Goal: Task Accomplishment & Management: Complete application form

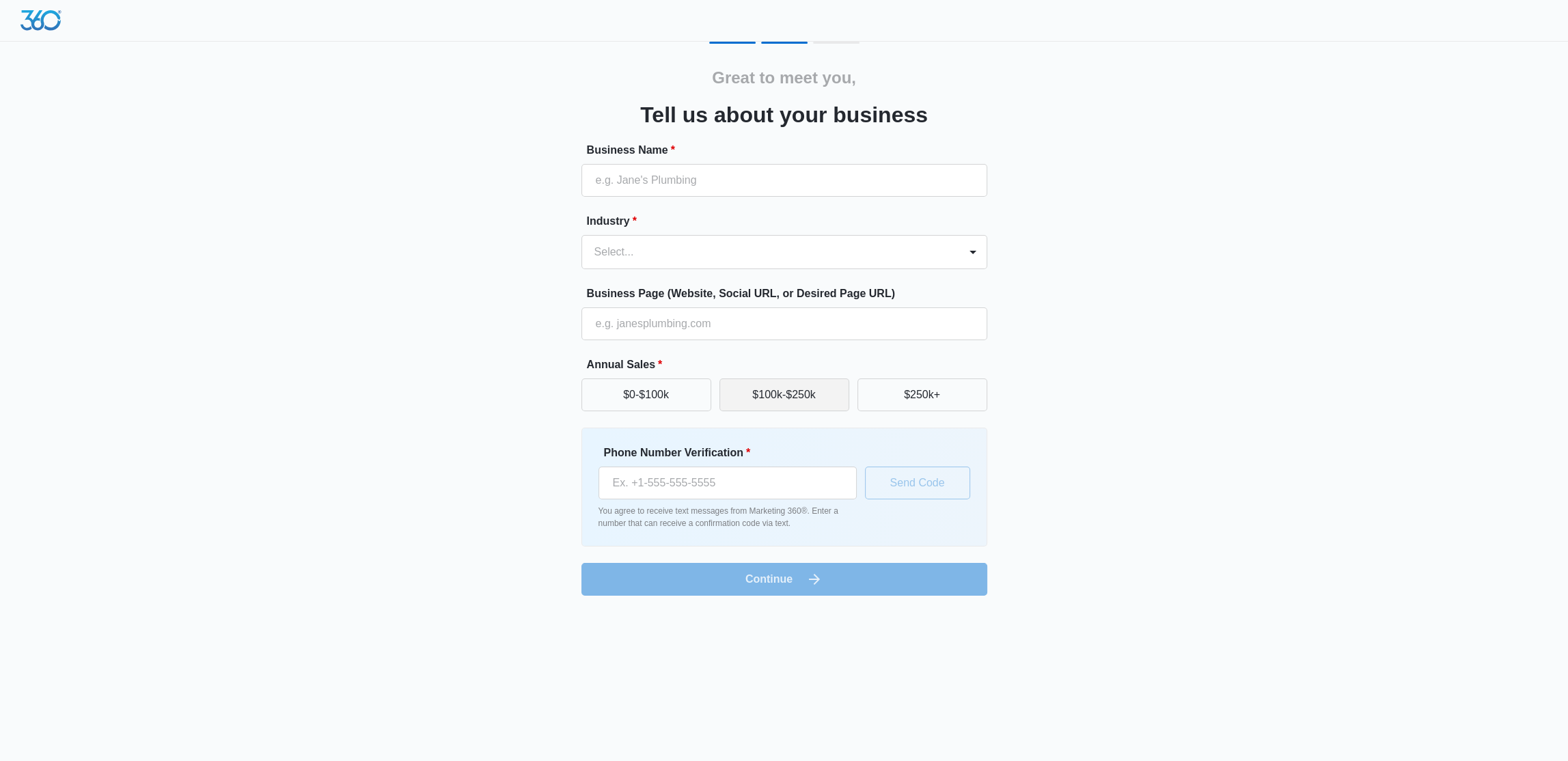
click at [769, 393] on button "$100k-$250k" at bounding box center [784, 395] width 130 height 33
click at [887, 392] on button "$250k+" at bounding box center [922, 395] width 130 height 33
click at [782, 481] on input "Phone Number Verification *" at bounding box center [728, 483] width 258 height 33
click at [672, 184] on input "Business Name *" at bounding box center [784, 180] width 406 height 33
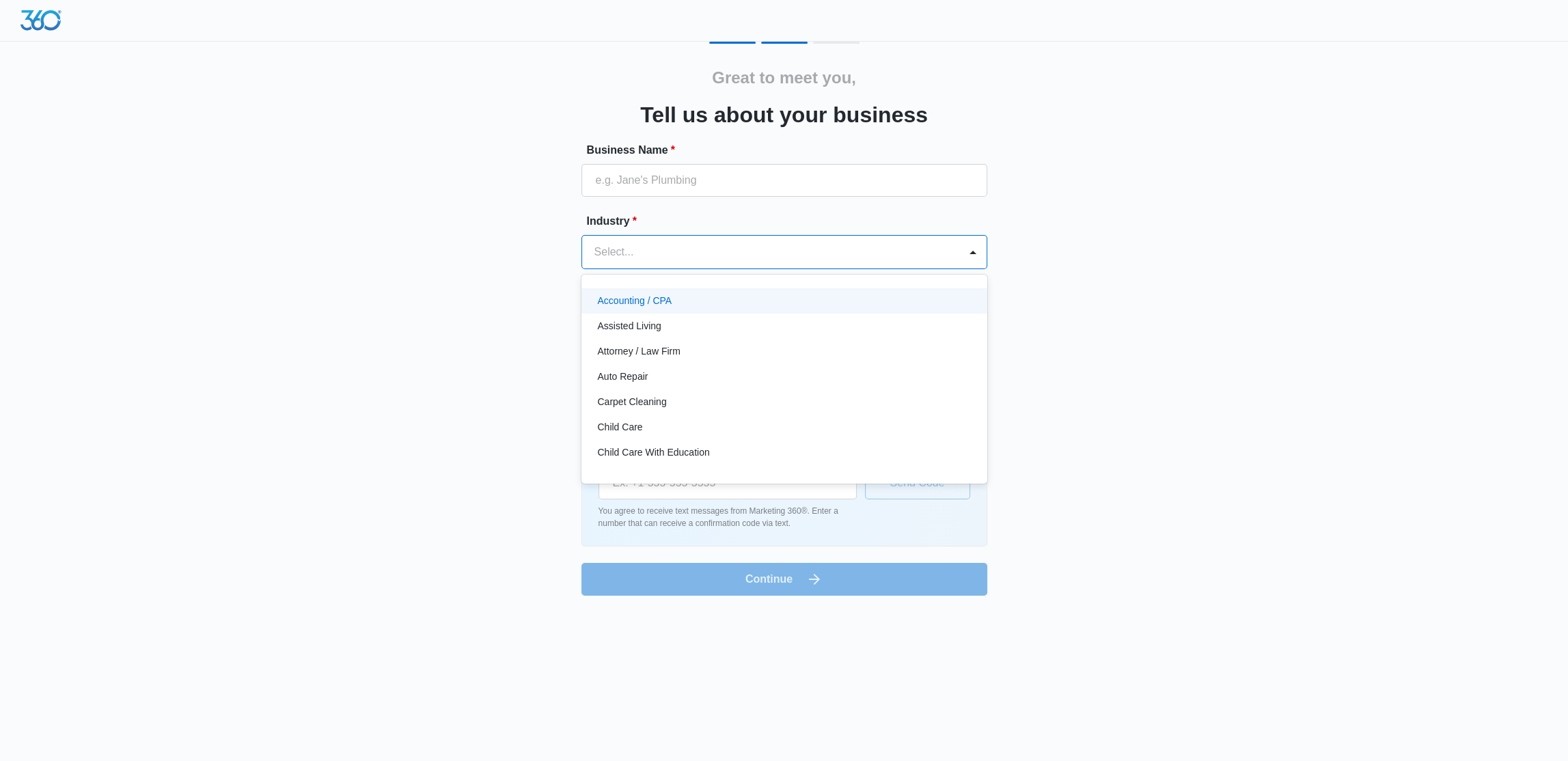
click at [662, 260] on div at bounding box center [768, 252] width 347 height 19
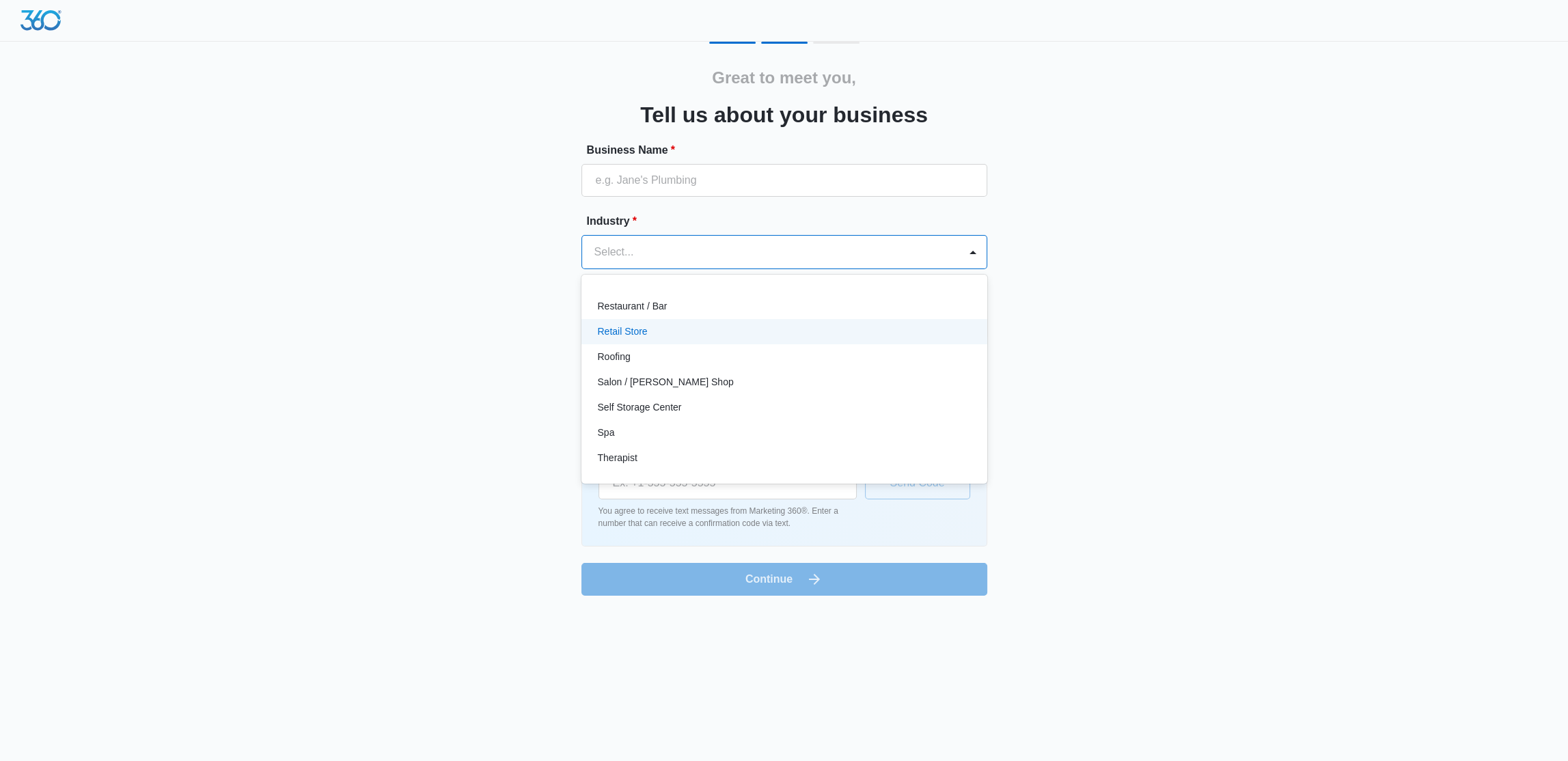
click at [671, 339] on div "Retail Store" at bounding box center [784, 332] width 406 height 25
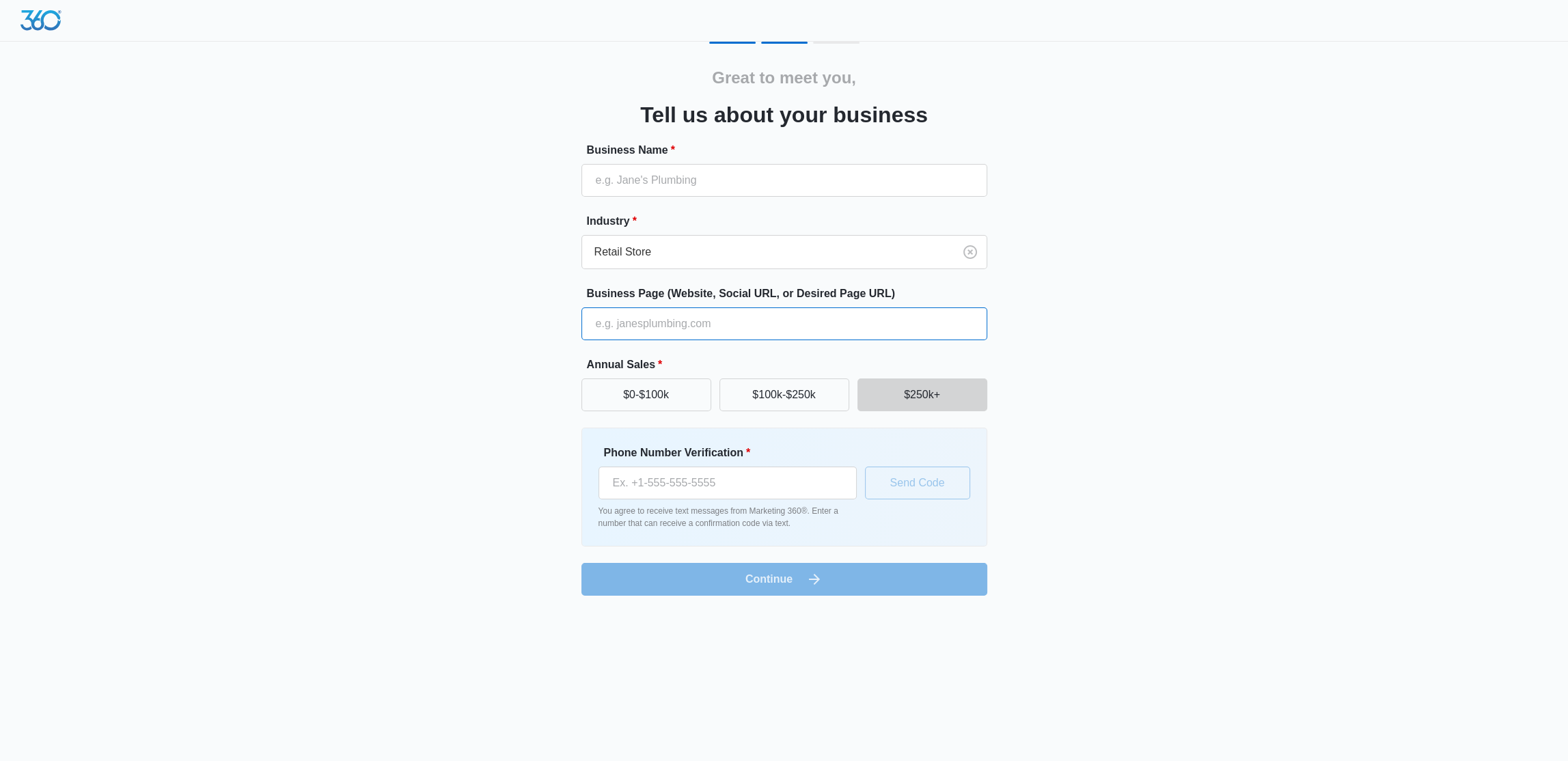
click at [677, 330] on input "Business Page (Website, Social URL, or Desired Page URL)" at bounding box center [784, 323] width 406 height 33
click at [762, 194] on input "Business Name *" at bounding box center [784, 180] width 406 height 33
type input "Colordragon International Inc."
type input "[DOMAIN_NAME]"
type input "[PHONE_NUMBER]"
